Goal: Task Accomplishment & Management: Manage account settings

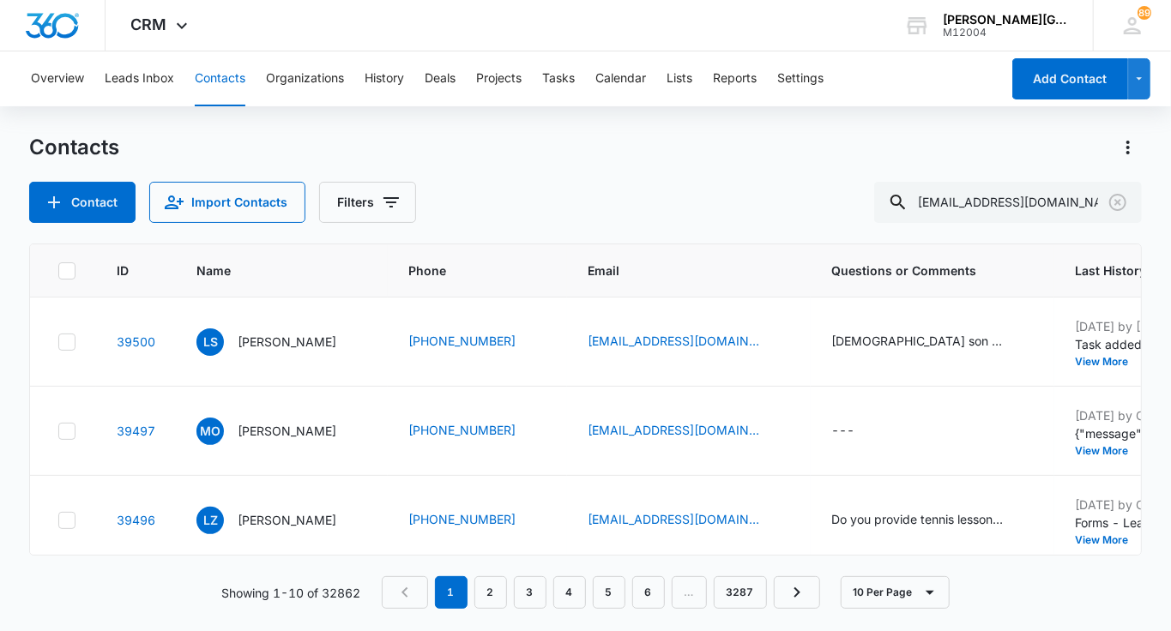
scroll to position [0, 3]
type input "[EMAIL_ADDRESS][DOMAIN_NAME]"
click at [1116, 201] on icon "Clear" at bounding box center [1117, 202] width 17 height 17
click at [172, 23] on icon at bounding box center [182, 30] width 21 height 21
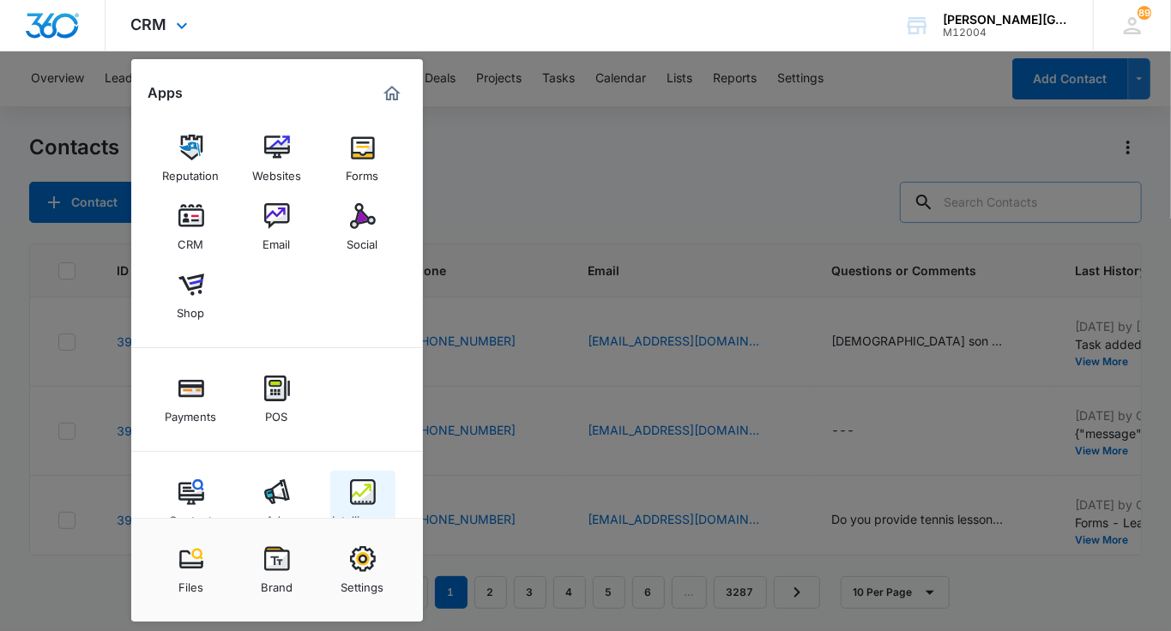
click at [366, 492] on img at bounding box center [363, 492] width 26 height 26
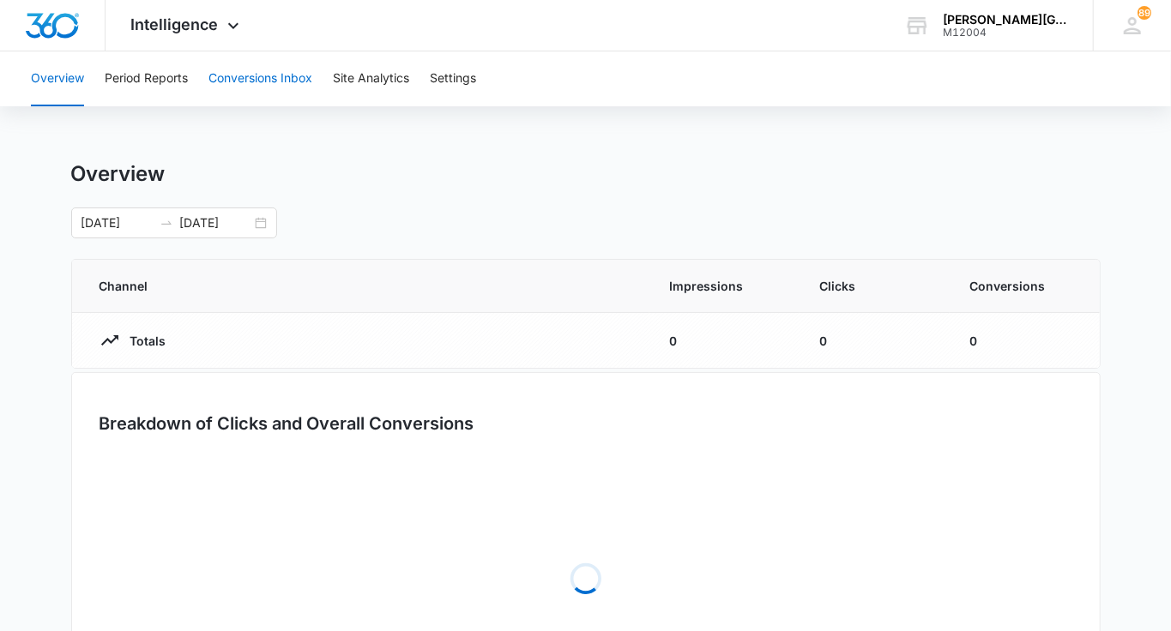
click at [260, 74] on button "Conversions Inbox" at bounding box center [260, 78] width 104 height 55
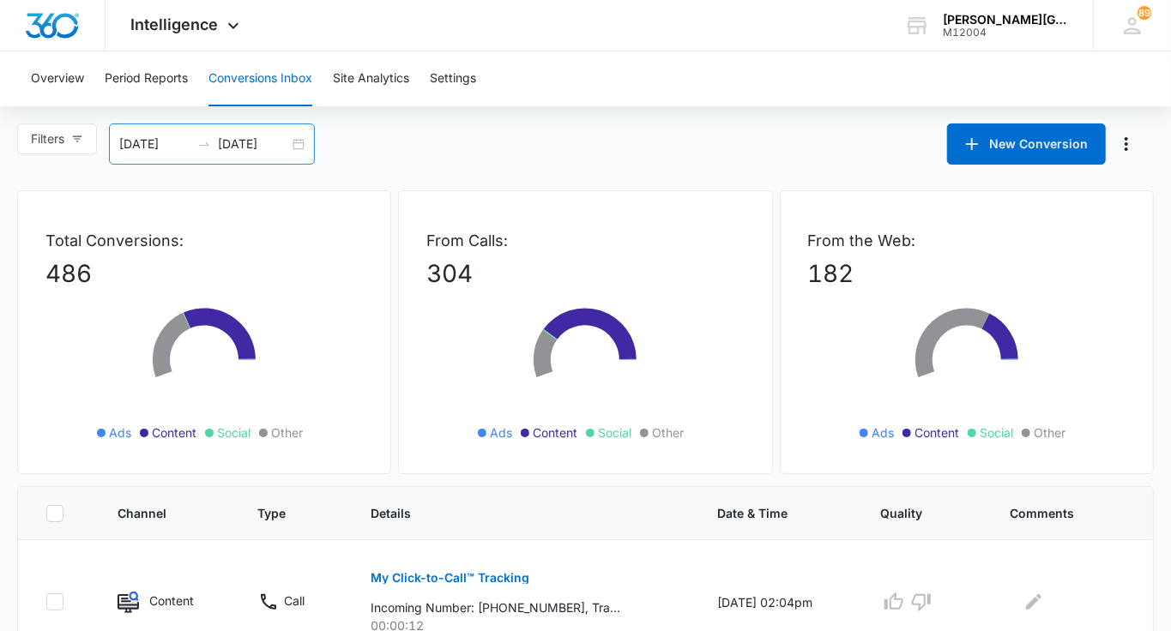
click at [267, 142] on input "[DATE]" at bounding box center [253, 144] width 71 height 19
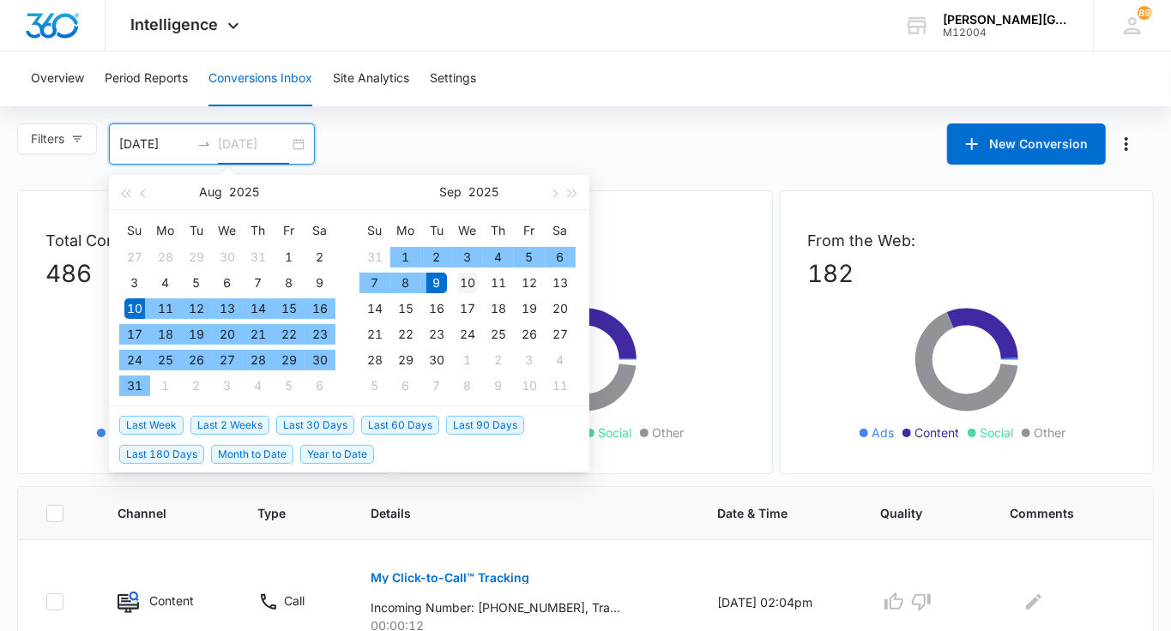
type input "[DATE]"
click at [464, 288] on div "10" at bounding box center [467, 283] width 21 height 21
type input "[DATE]"
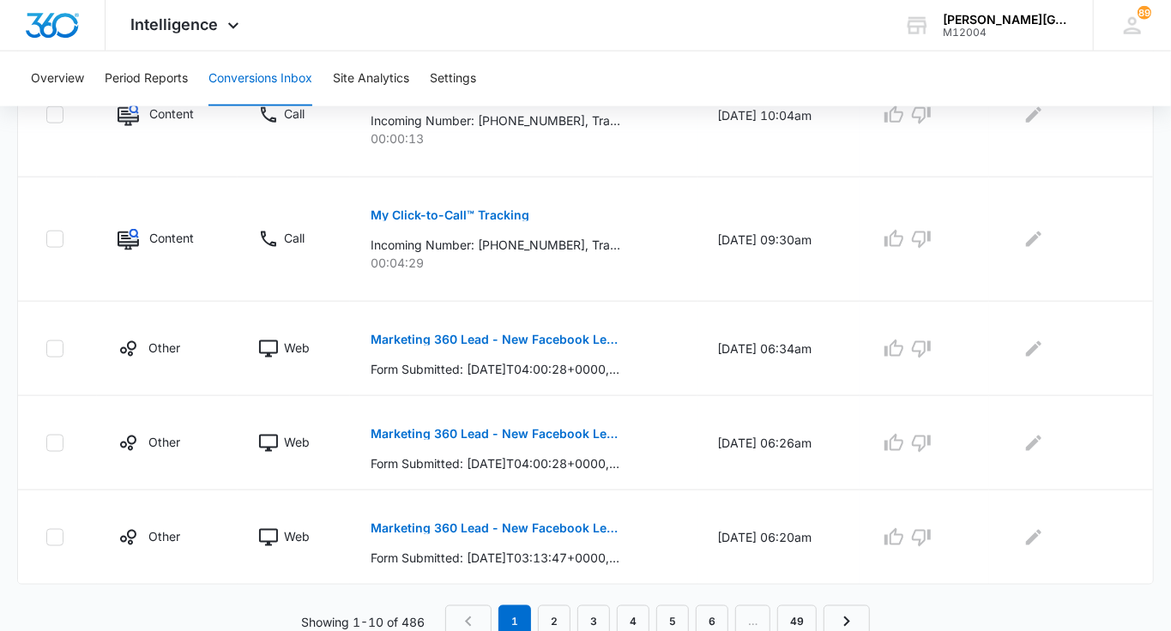
scroll to position [1112, 0]
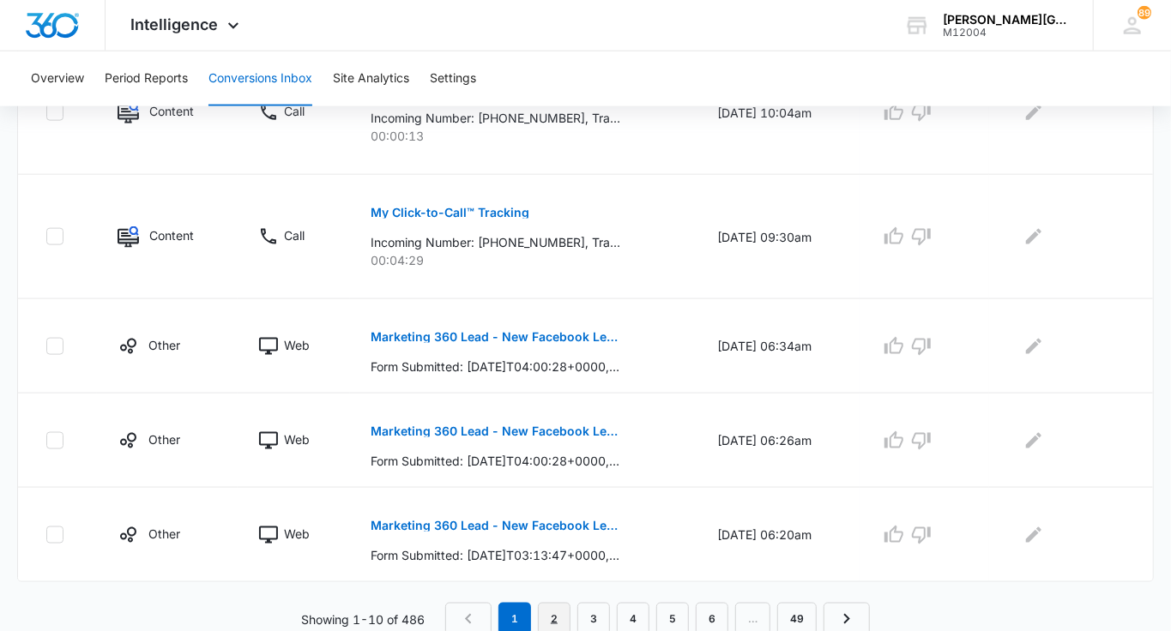
click at [558, 606] on link "2" at bounding box center [554, 619] width 33 height 33
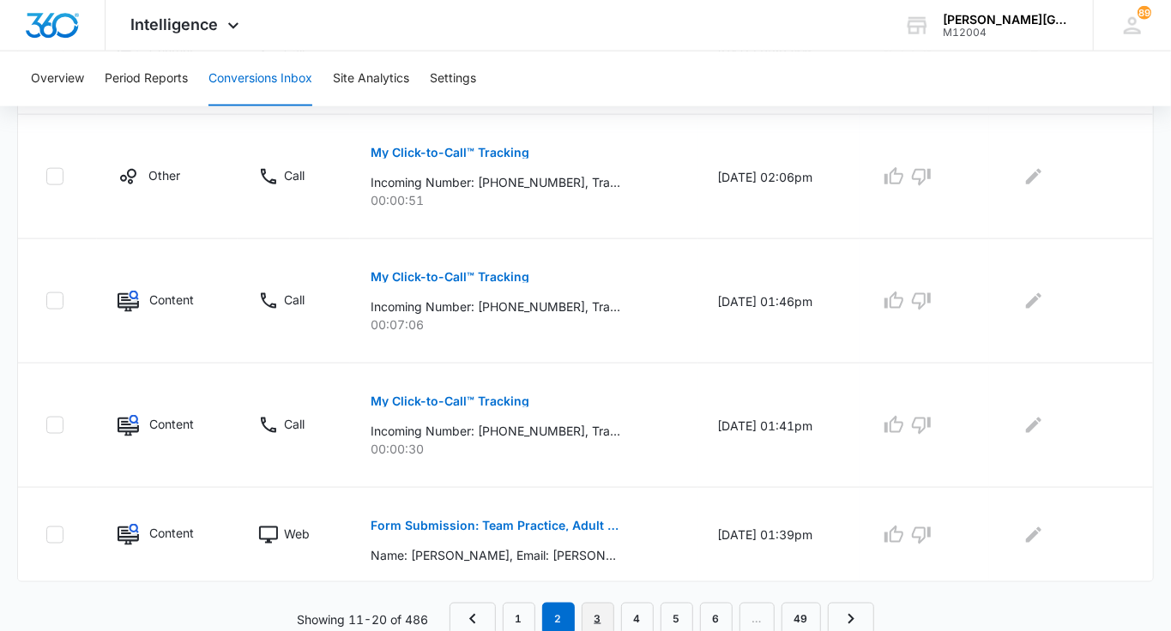
click at [594, 615] on link "3" at bounding box center [598, 619] width 33 height 33
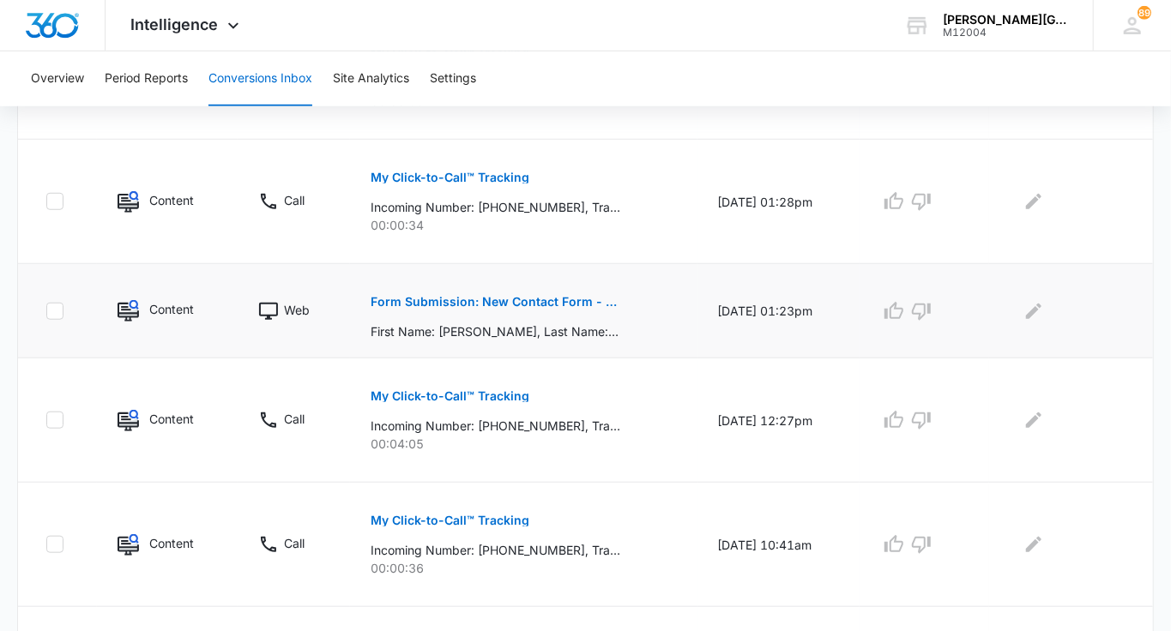
scroll to position [628, 0]
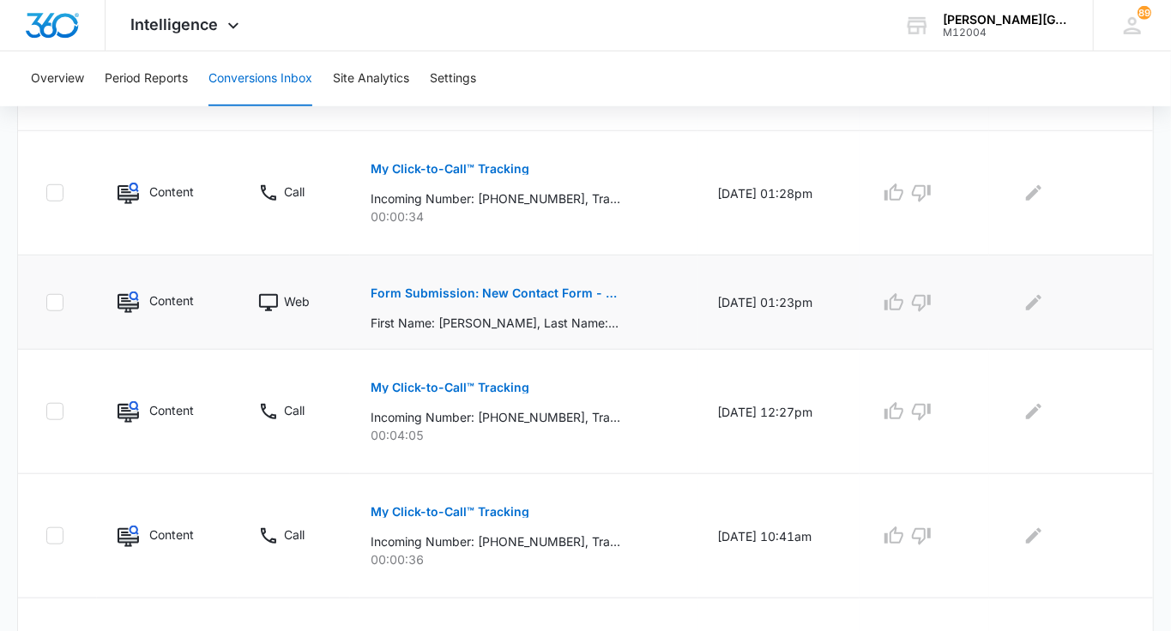
click at [561, 291] on p "Form Submission: New Contact Form - [PERSON_NAME] Tennis" at bounding box center [496, 293] width 250 height 12
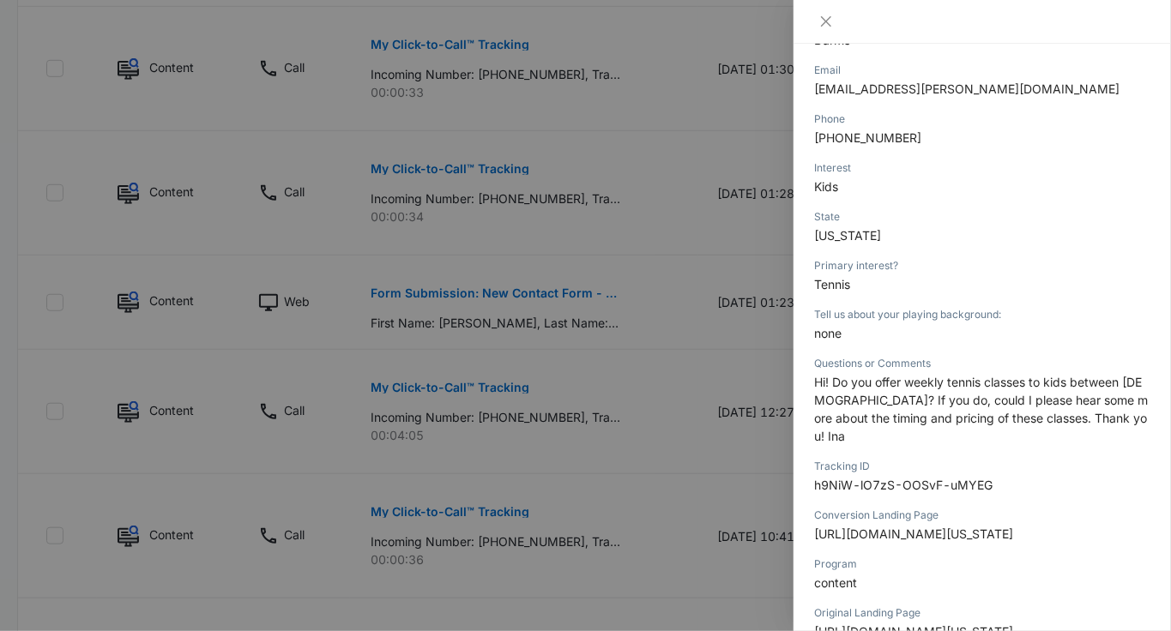
scroll to position [343, 0]
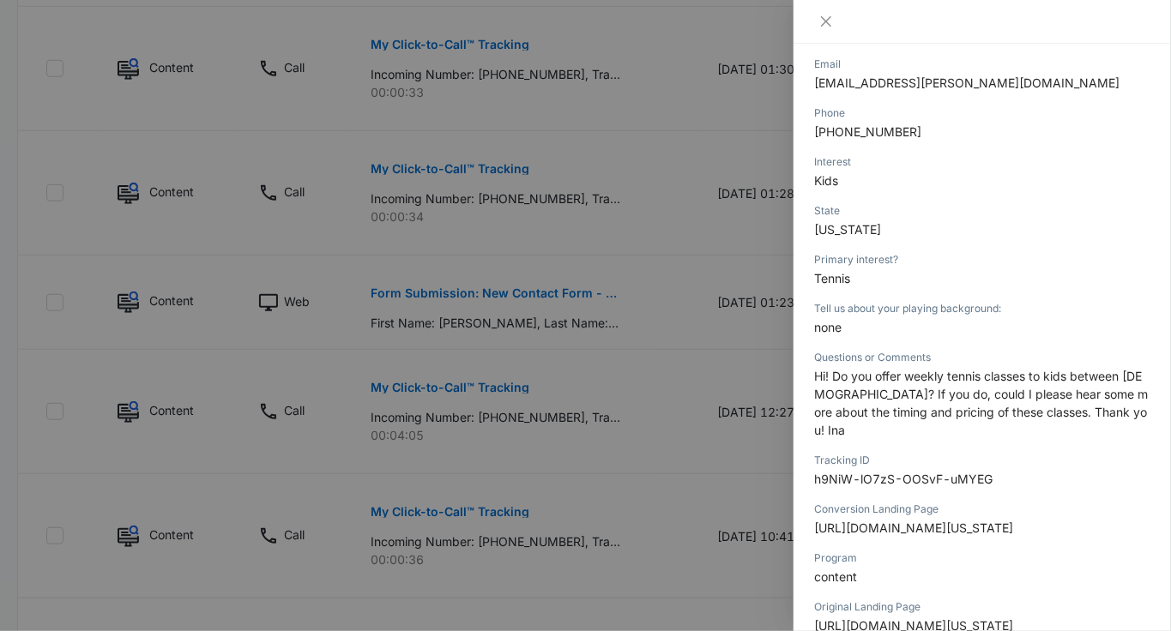
click at [557, 394] on div at bounding box center [585, 315] width 1171 height 631
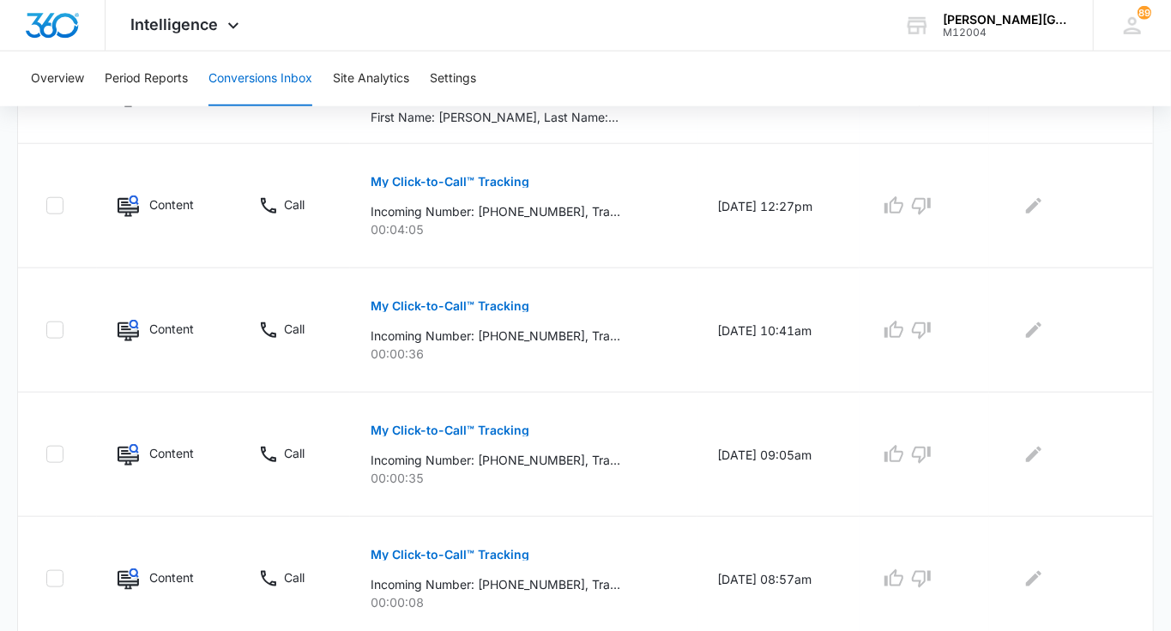
scroll to position [700, 0]
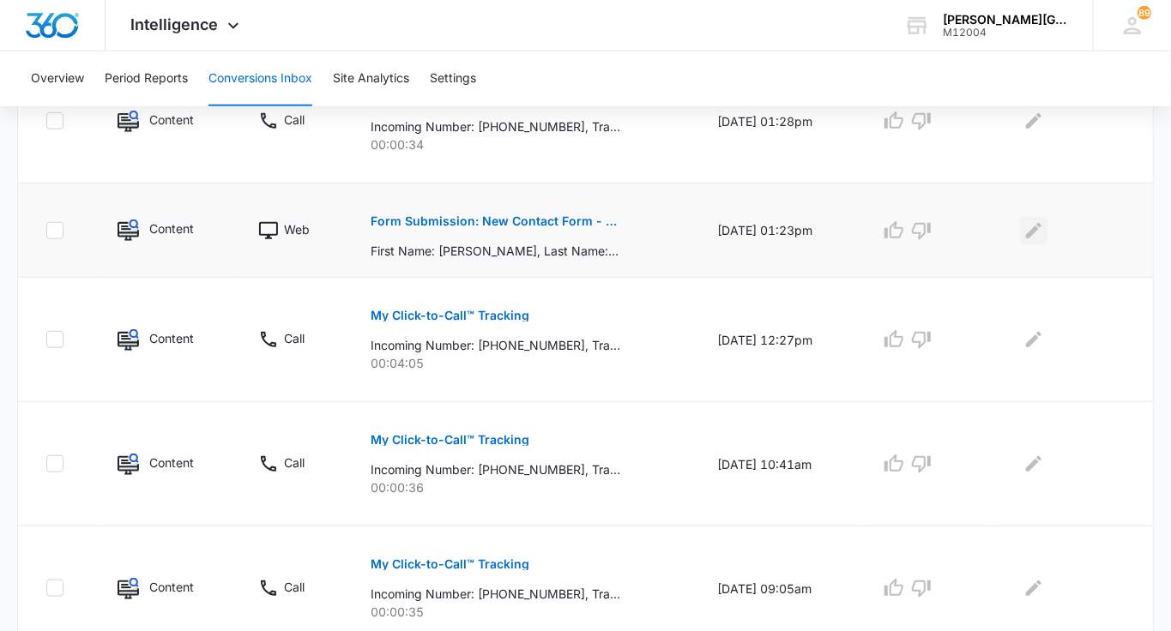
click at [1040, 220] on icon "Edit Comments" at bounding box center [1033, 230] width 21 height 21
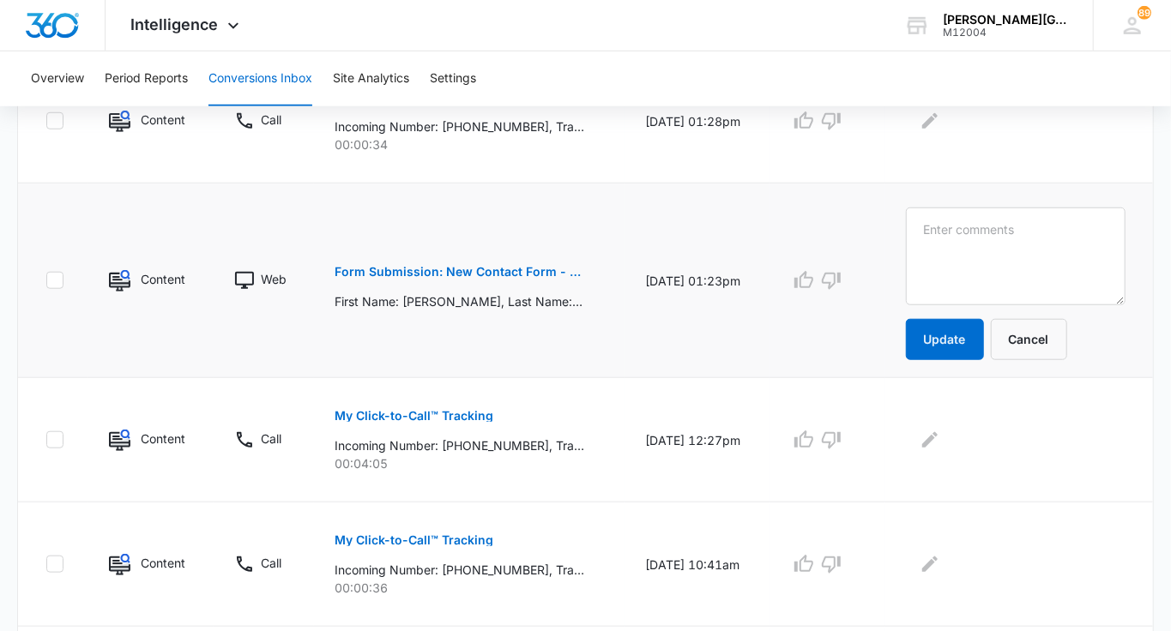
click at [1040, 220] on textarea at bounding box center [1016, 257] width 220 height 98
type textarea "Tacoma Junior"
click at [967, 344] on button "Update" at bounding box center [945, 339] width 78 height 41
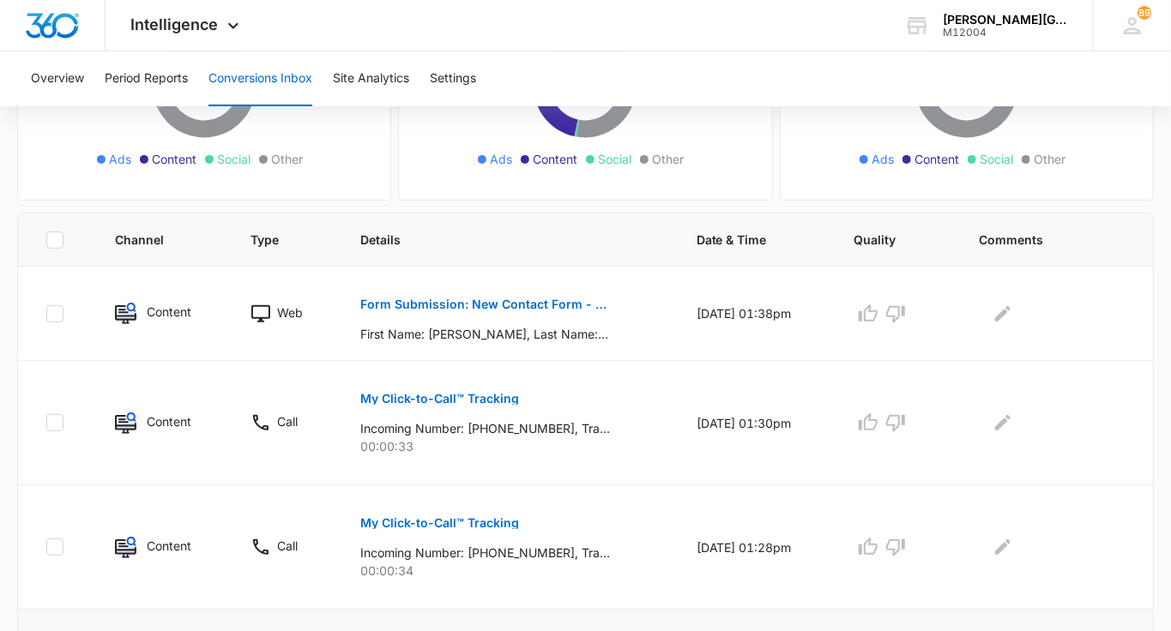
scroll to position [276, 0]
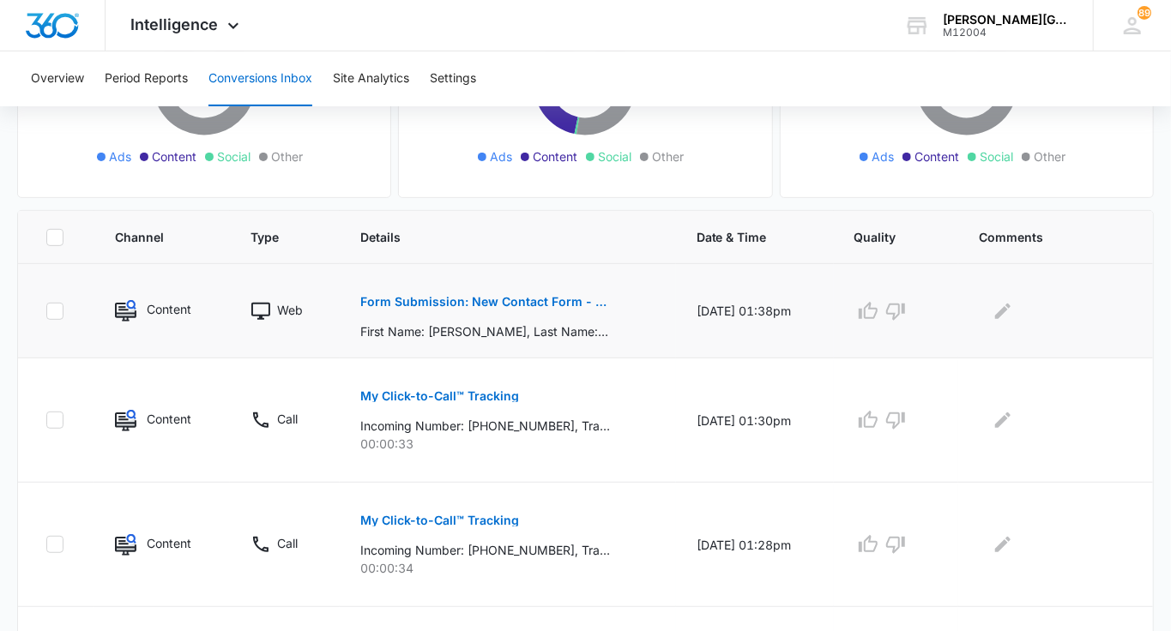
click at [543, 300] on p "Form Submission: New Contact Form - [PERSON_NAME] Tennis" at bounding box center [485, 302] width 250 height 12
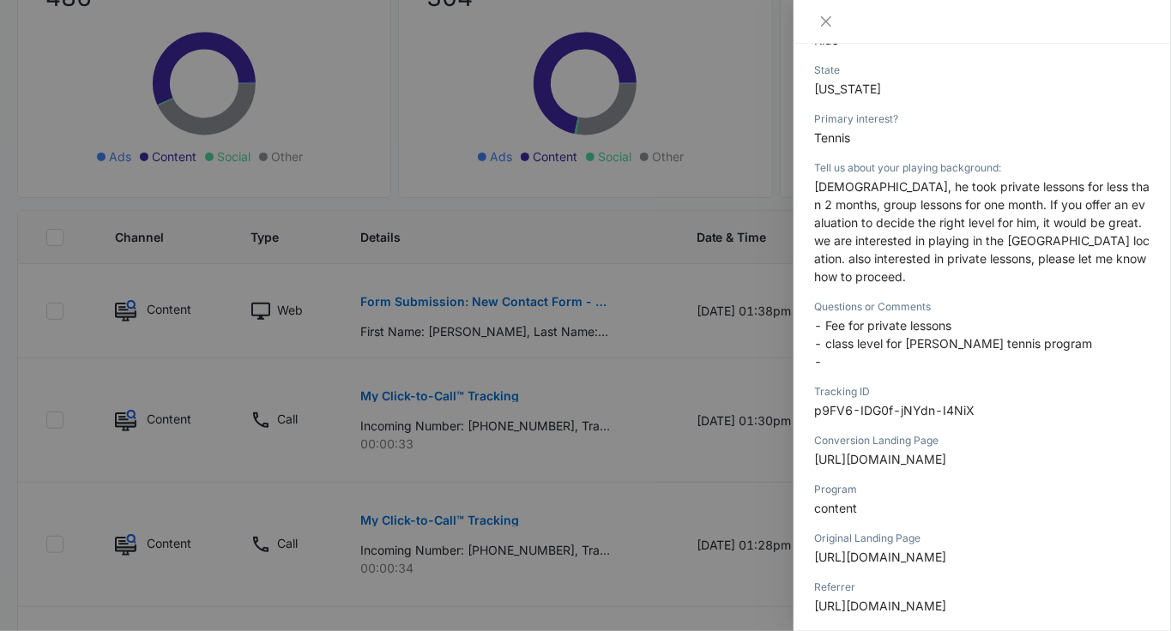
scroll to position [483, 0]
click at [925, 337] on span "- class level for [PERSON_NAME] tennis program" at bounding box center [953, 344] width 278 height 15
copy span "[PERSON_NAME]"
click at [624, 383] on div at bounding box center [585, 315] width 1171 height 631
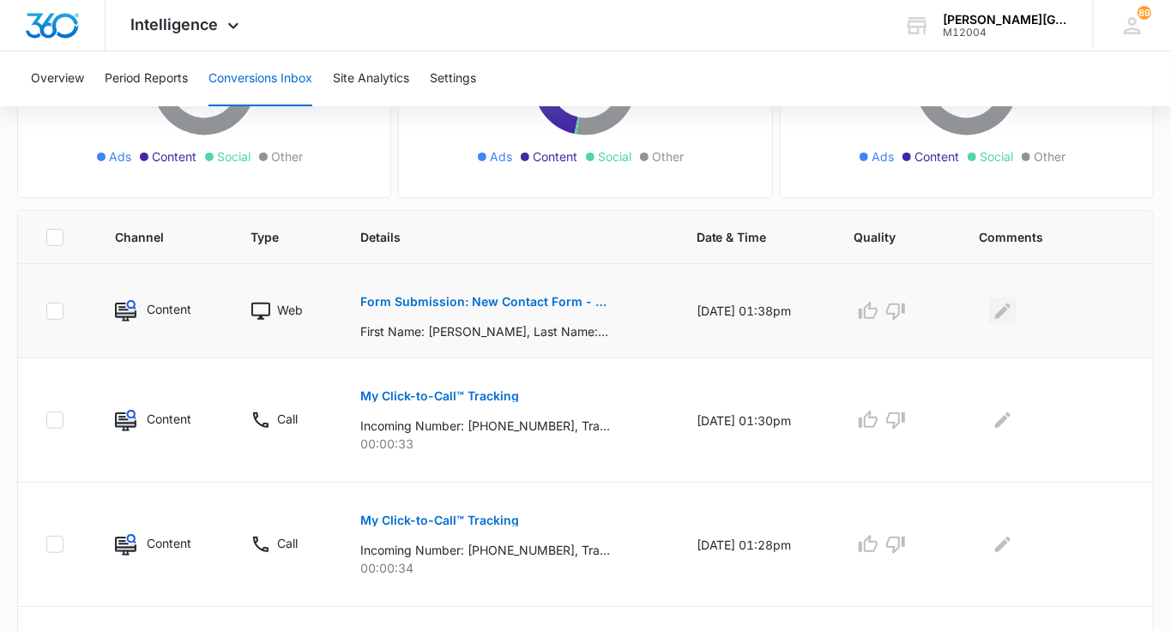
click at [993, 308] on button "Edit Comments" at bounding box center [1002, 311] width 27 height 27
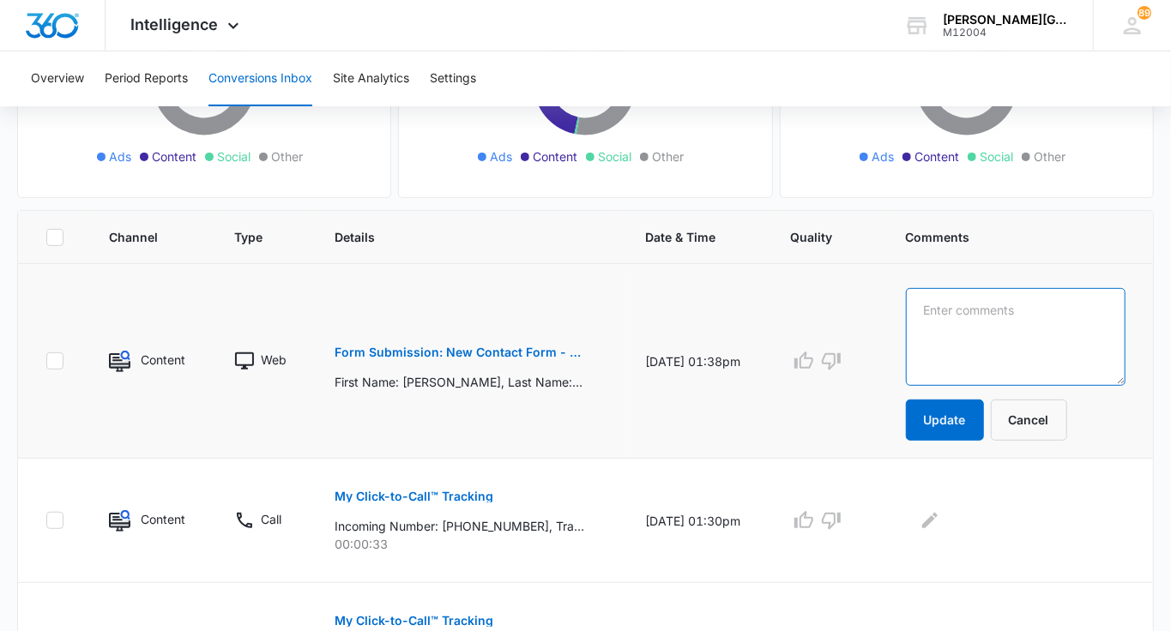
click at [993, 308] on textarea at bounding box center [1016, 337] width 220 height 98
paste textarea "[PERSON_NAME]"
drag, startPoint x: 950, startPoint y: 311, endPoint x: 925, endPoint y: 311, distance: 25.7
click at [925, 311] on td "[PERSON_NAME] Update Cancel" at bounding box center [1019, 361] width 268 height 195
type textarea "[PERSON_NAME]"
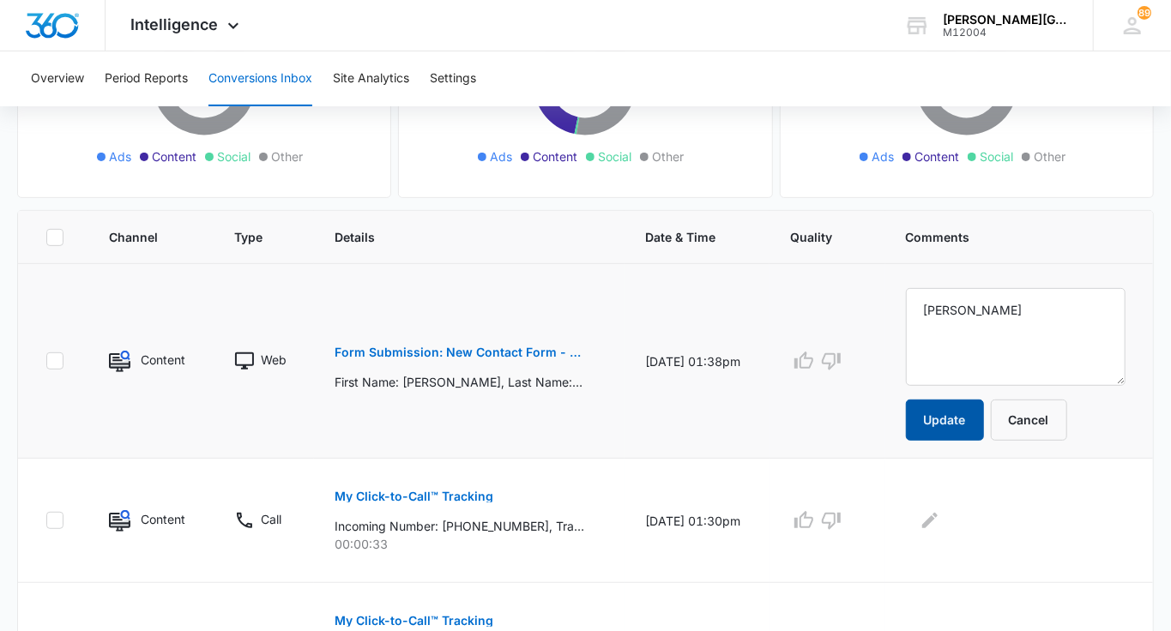
click at [973, 413] on button "Update" at bounding box center [945, 420] width 78 height 41
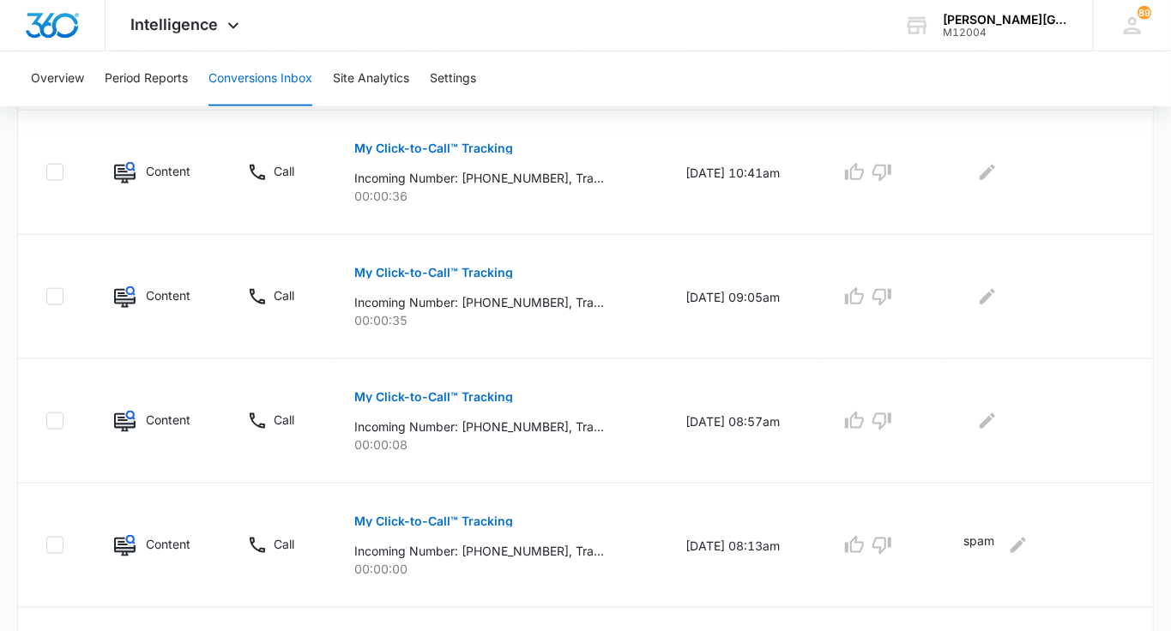
scroll to position [1112, 0]
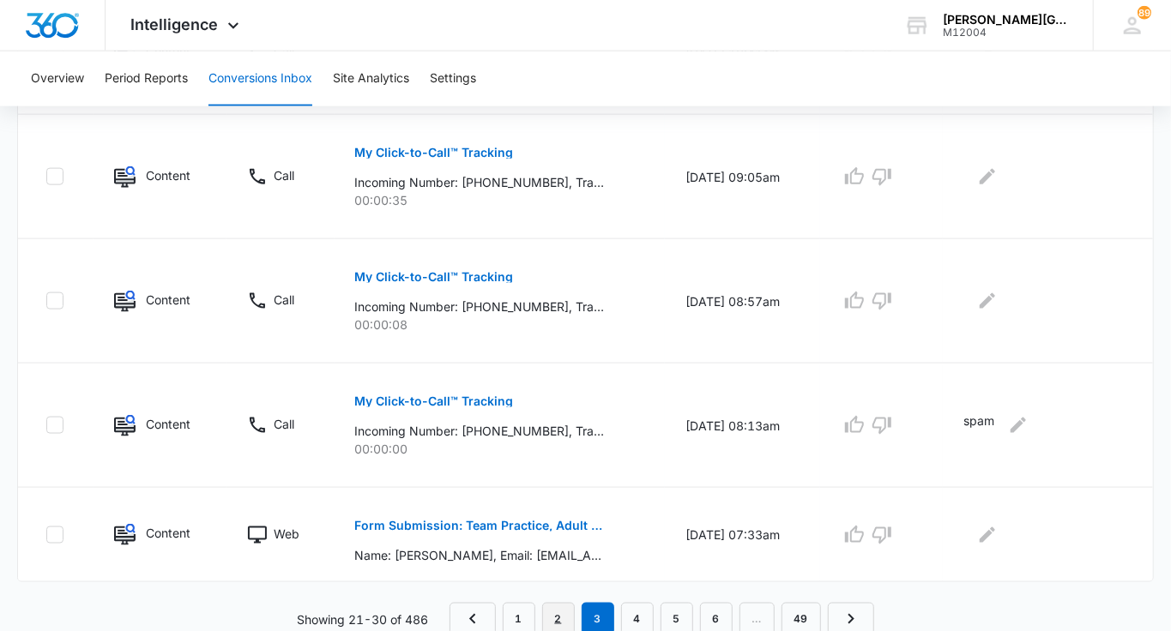
click at [558, 609] on link "2" at bounding box center [558, 619] width 33 height 33
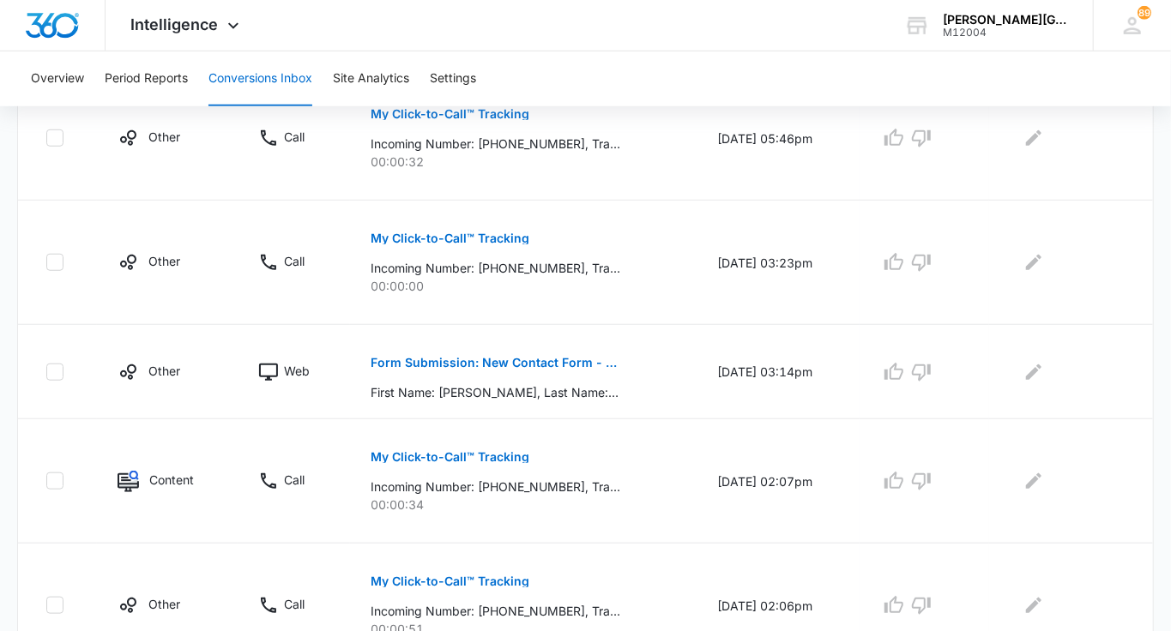
scroll to position [682, 0]
click at [534, 361] on p "Form Submission: New Contact Form - [PERSON_NAME] Tennis" at bounding box center [496, 364] width 250 height 12
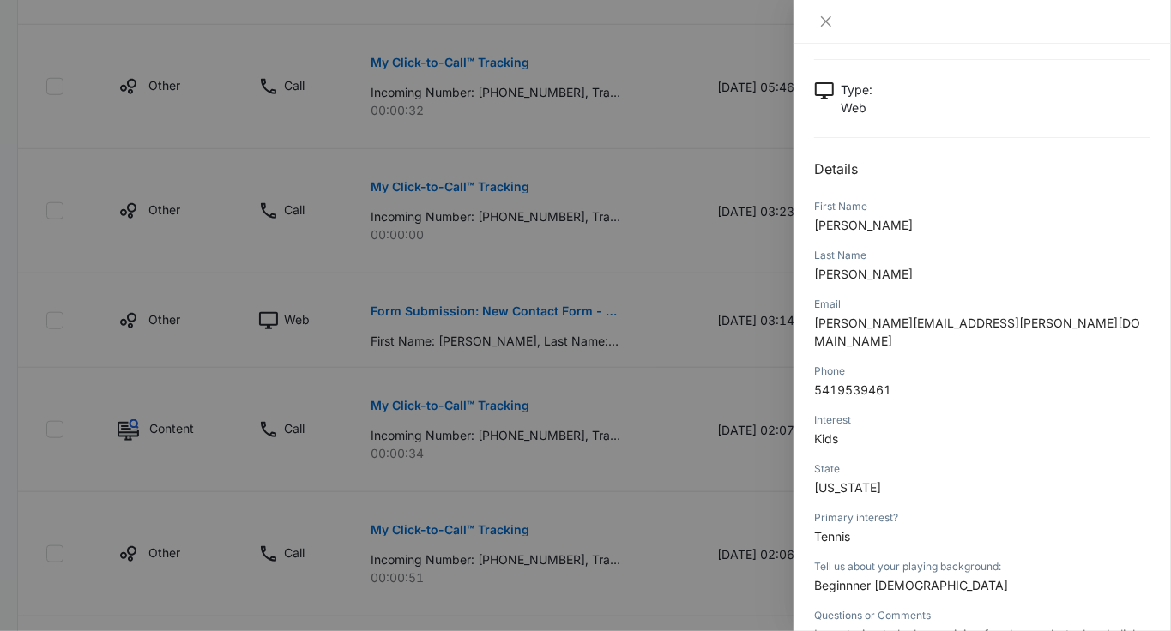
scroll to position [240, 0]
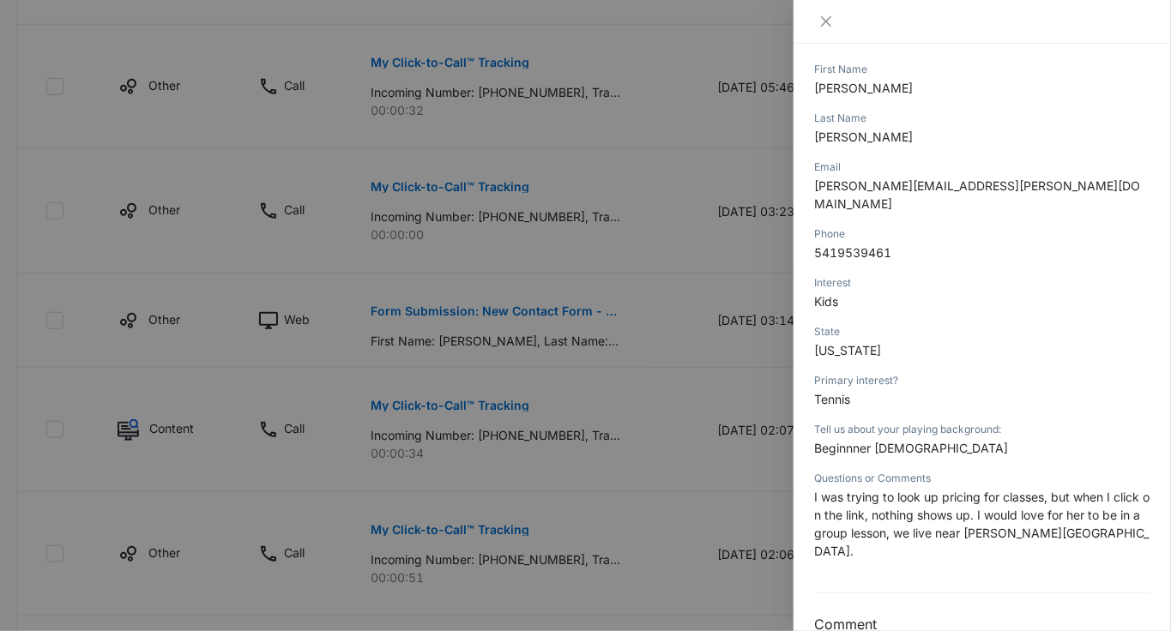
click at [718, 360] on div at bounding box center [585, 315] width 1171 height 631
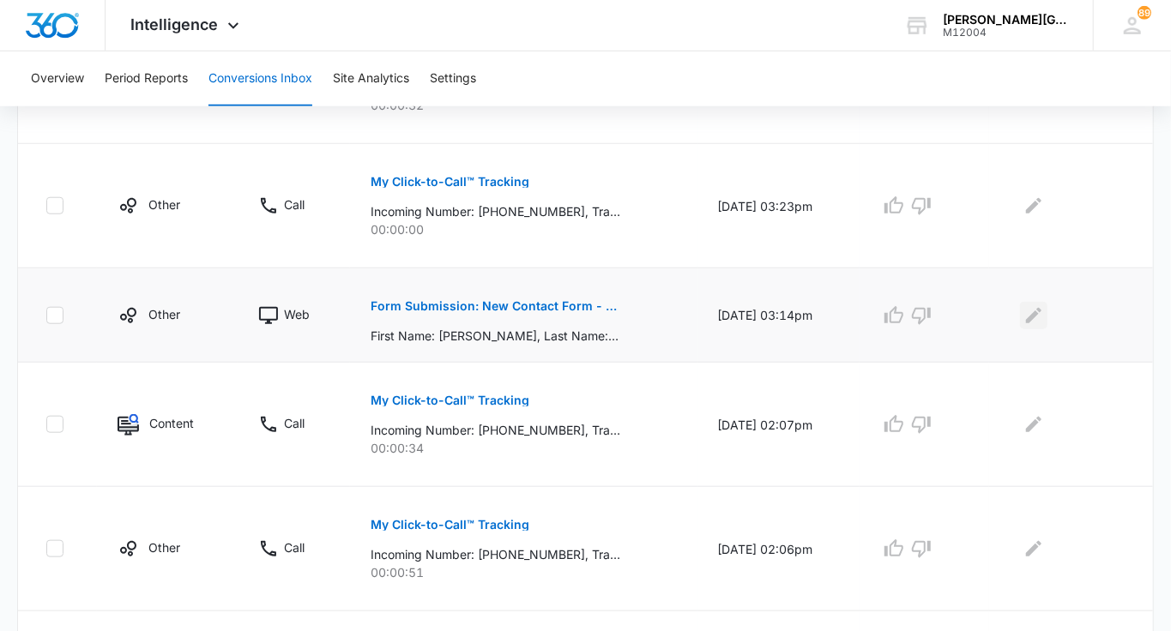
scroll to position [738, 0]
click at [1040, 311] on icon "Edit Comments" at bounding box center [1033, 316] width 15 height 15
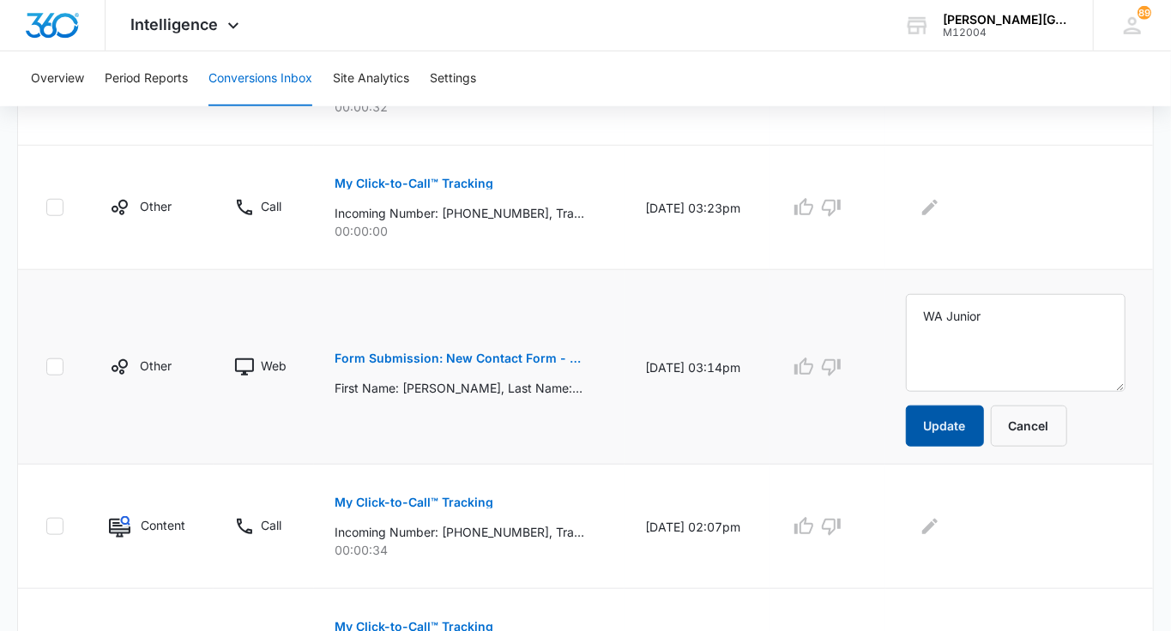
type textarea "WA Junior"
click at [964, 419] on button "Update" at bounding box center [945, 426] width 78 height 41
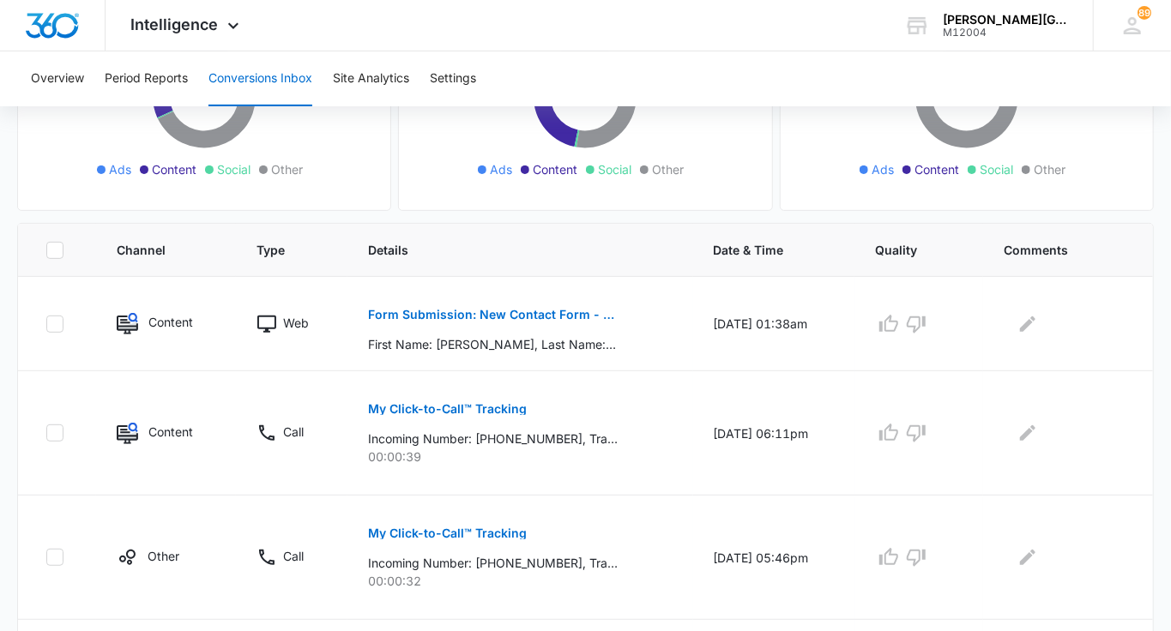
scroll to position [261, 0]
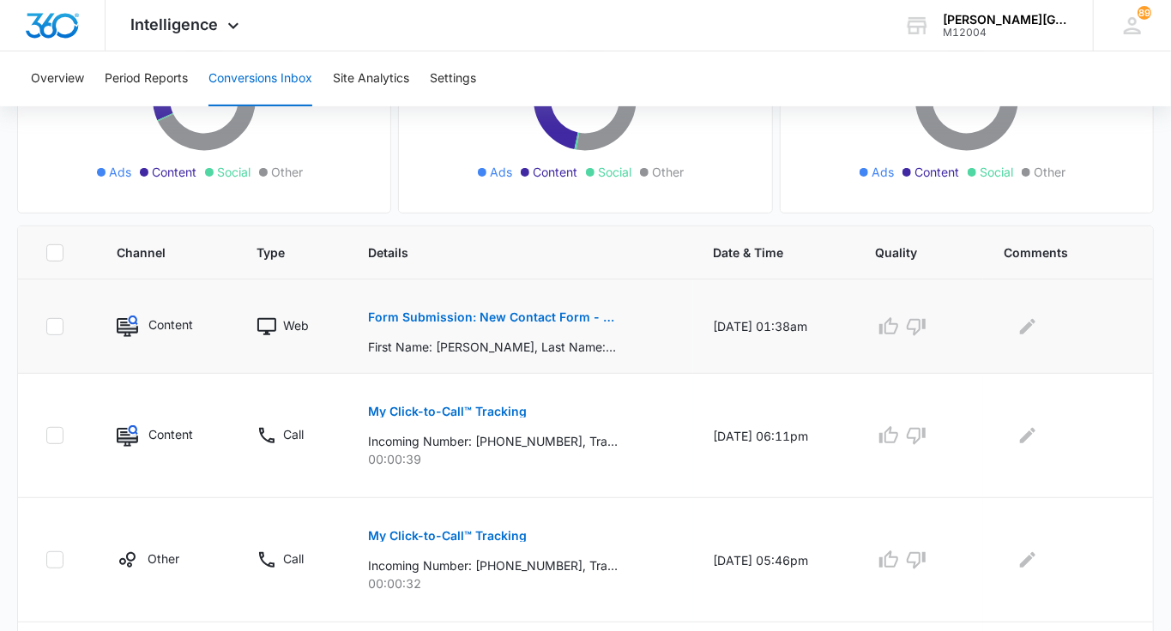
click at [572, 316] on p "Form Submission: New Contact Form - [PERSON_NAME] Tennis" at bounding box center [493, 317] width 250 height 12
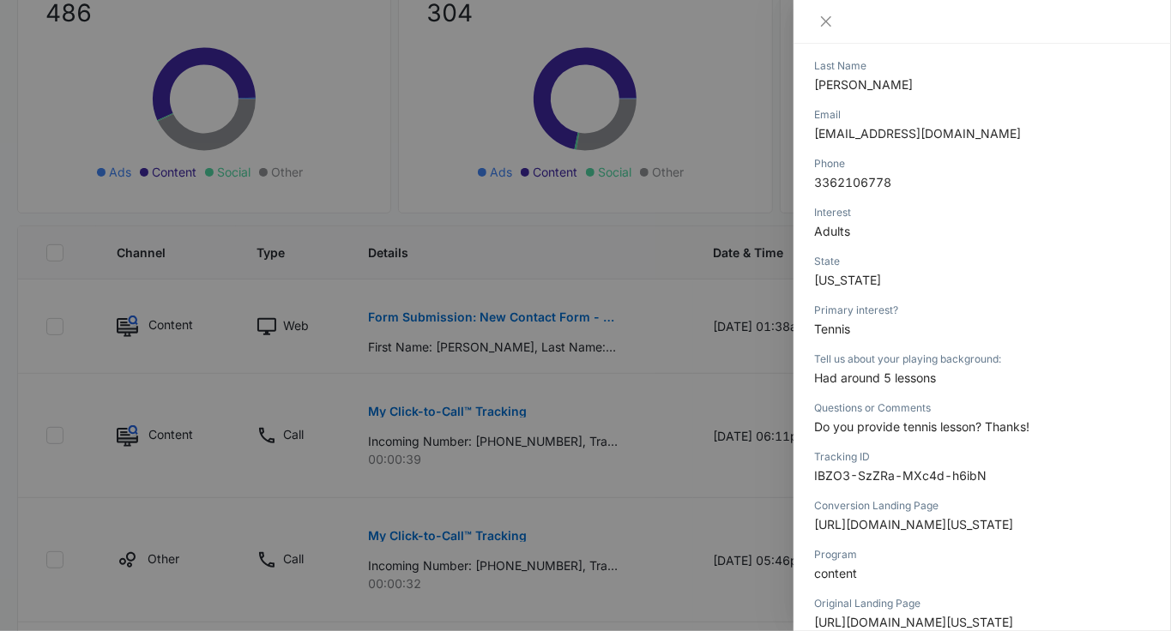
scroll to position [448, 0]
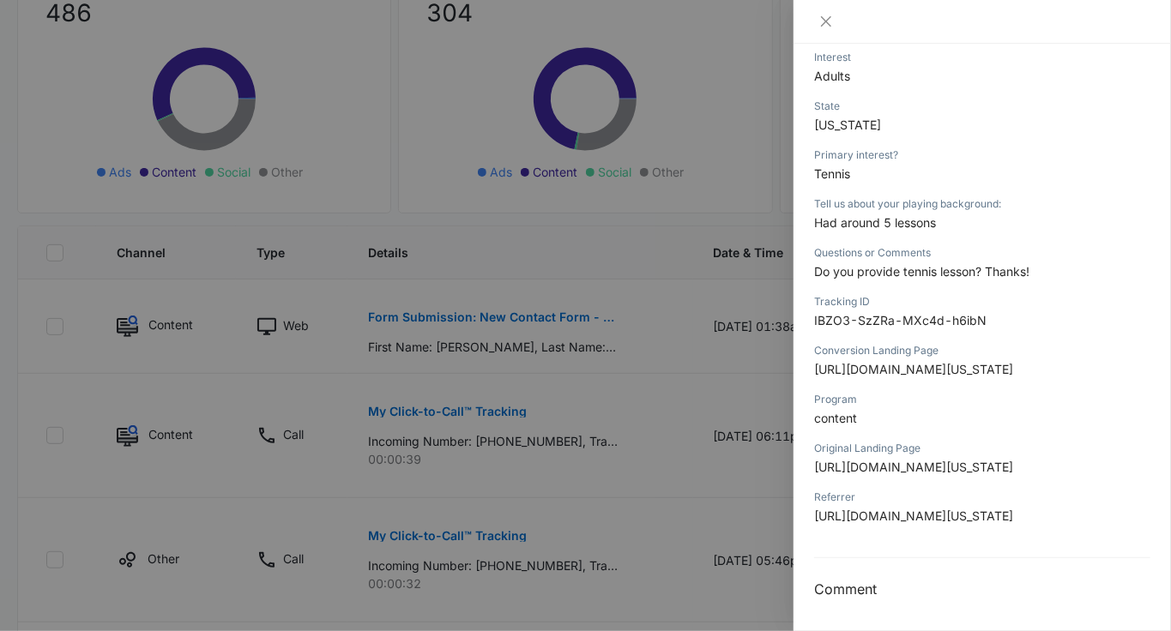
click at [642, 488] on div at bounding box center [585, 315] width 1171 height 631
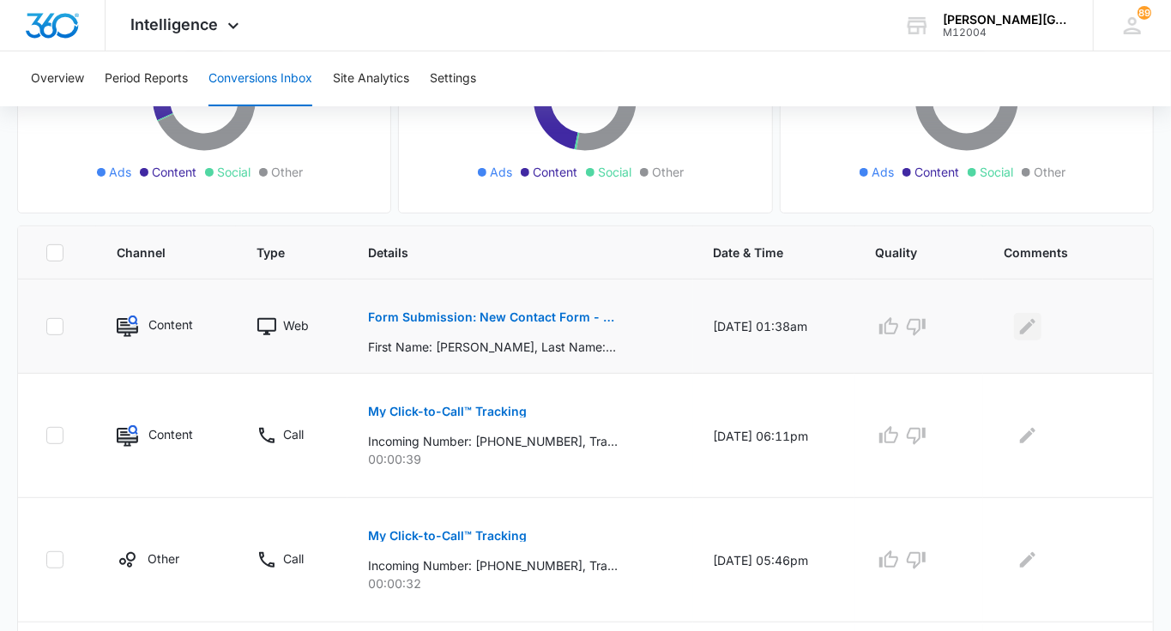
click at [1034, 324] on icon "Edit Comments" at bounding box center [1027, 325] width 15 height 15
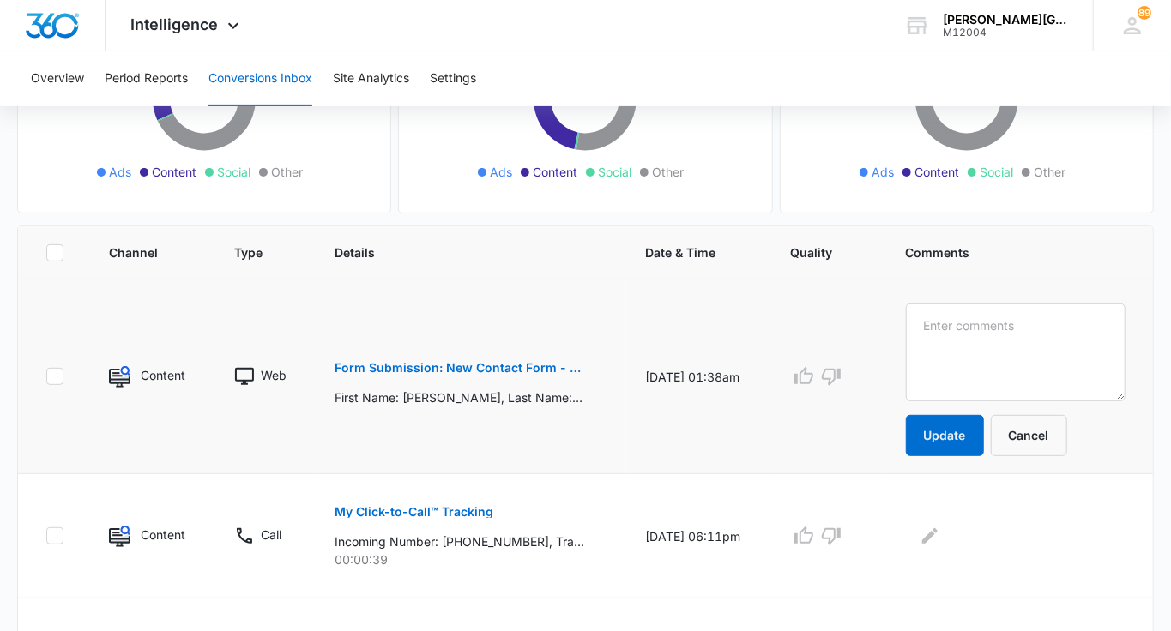
click at [1034, 324] on textarea at bounding box center [1016, 353] width 220 height 98
type textarea "WA Adult"
click at [968, 420] on button "Update" at bounding box center [945, 435] width 78 height 41
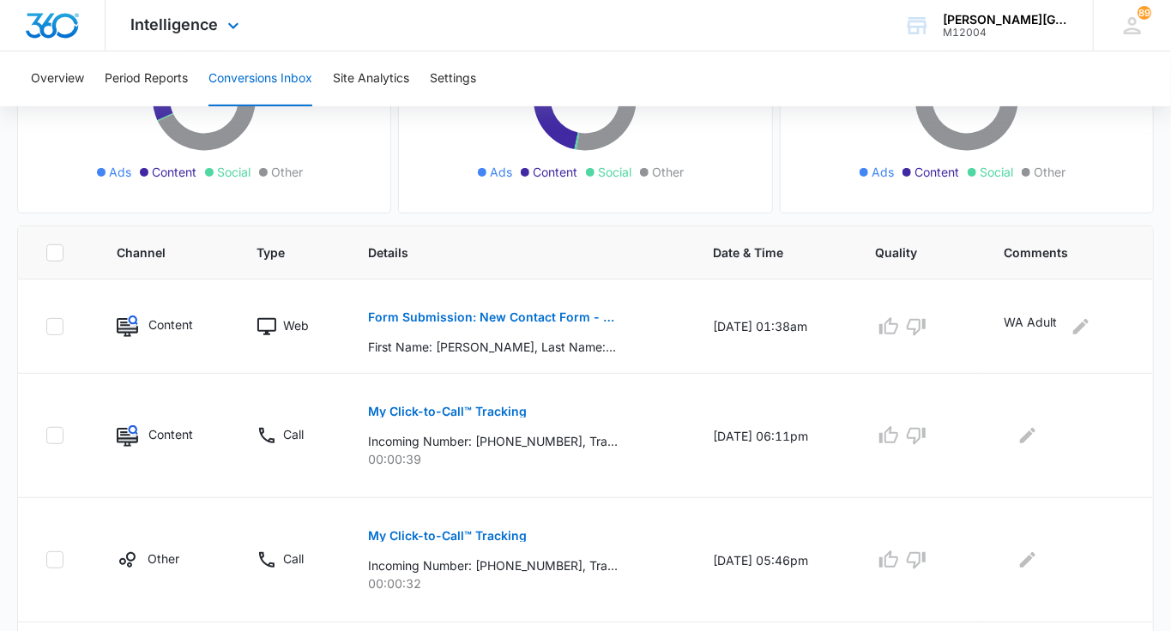
click at [166, 35] on div "Intelligence Apps Reputation Websites Forms CRM Email Social Shop Payments POS …" at bounding box center [188, 25] width 164 height 51
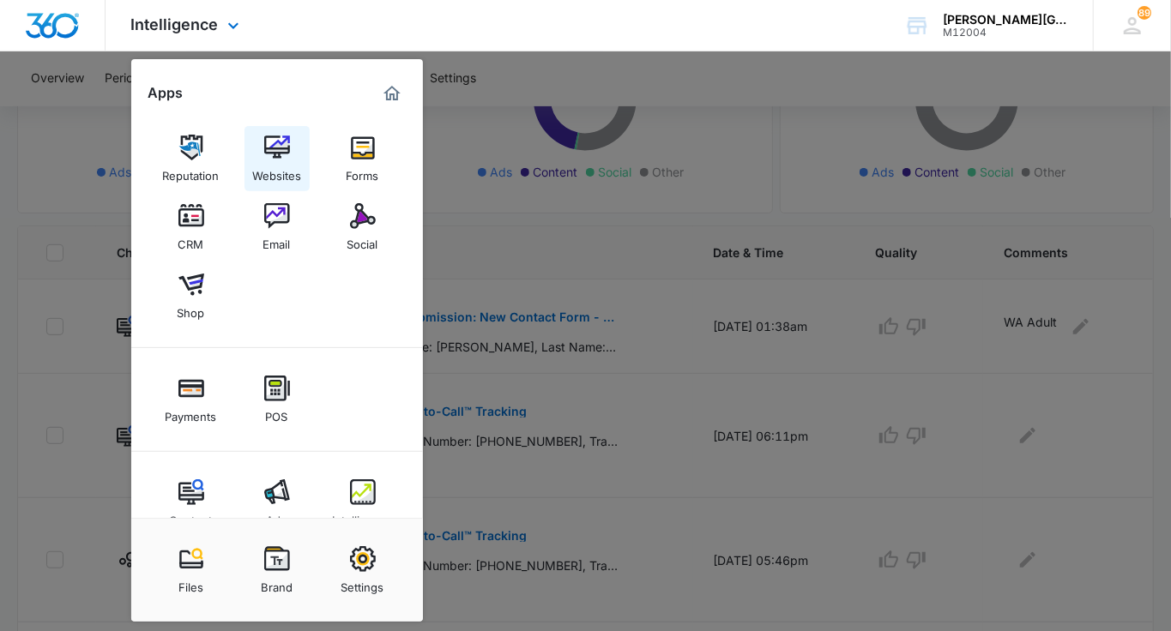
click at [275, 170] on div "Websites" at bounding box center [276, 171] width 49 height 22
